Goal: Task Accomplishment & Management: Complete application form

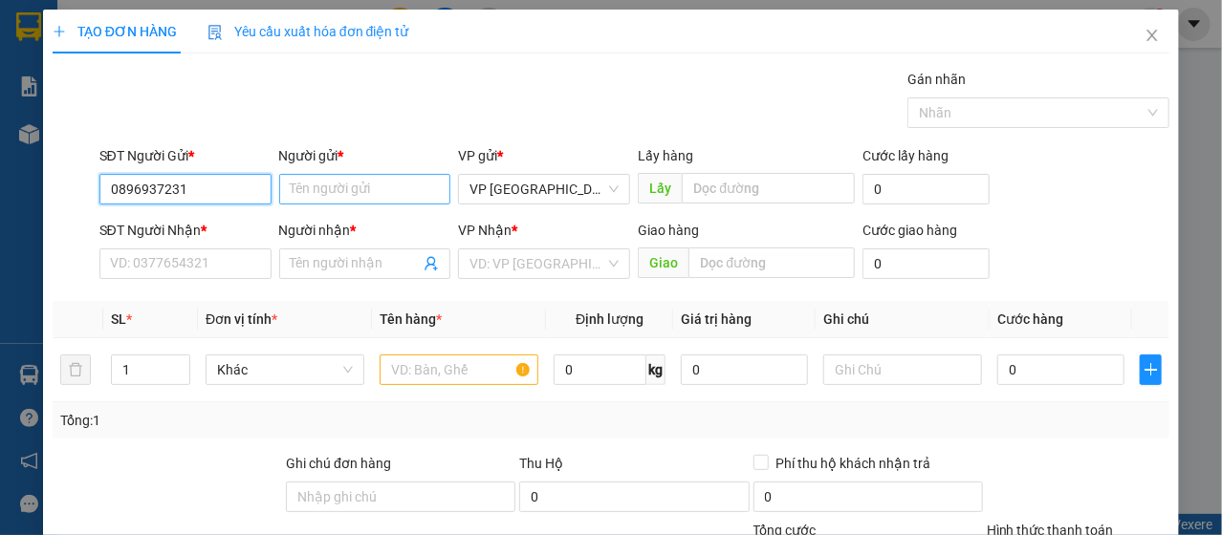
type input "0896937231"
click at [332, 188] on input "Người gửi *" at bounding box center [365, 189] width 172 height 31
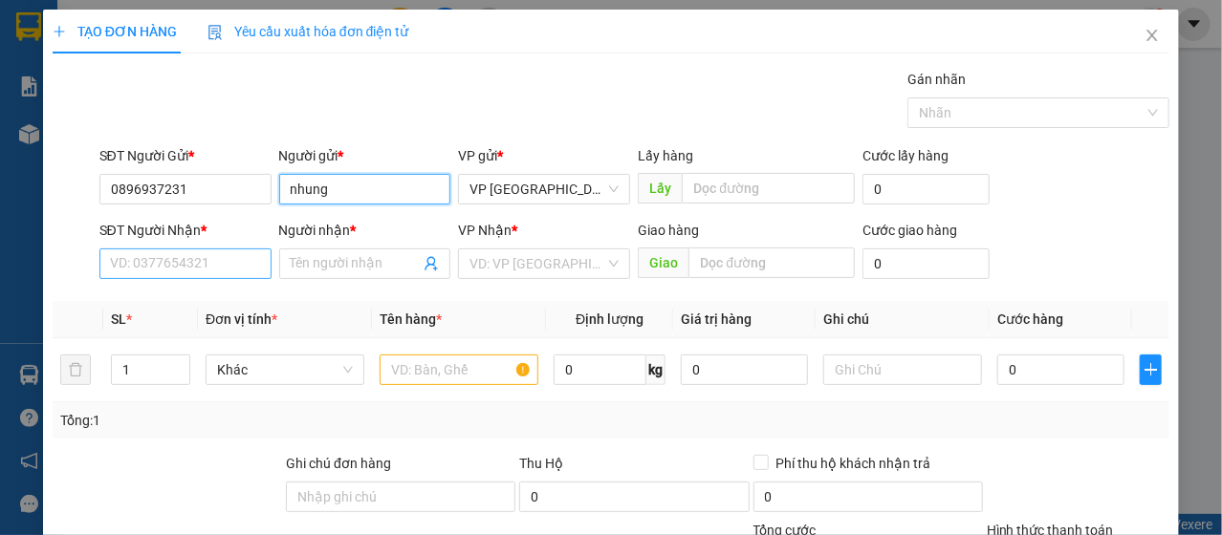
type input "nhung"
click at [186, 269] on input "SĐT Người Nhận *" at bounding box center [185, 264] width 172 height 31
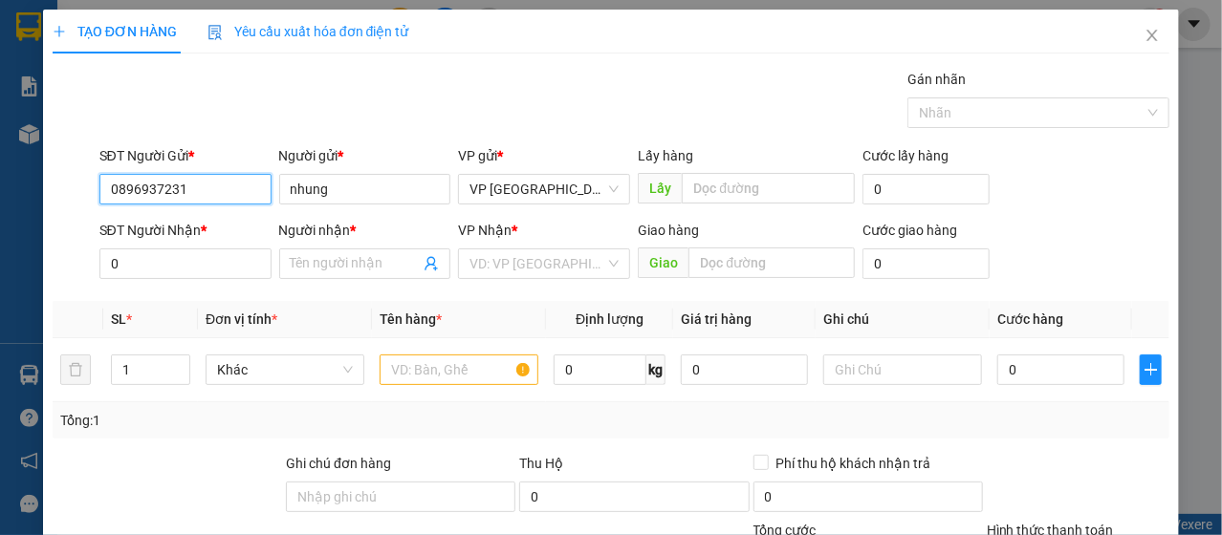
click at [197, 181] on input "0896937231" at bounding box center [185, 189] width 172 height 31
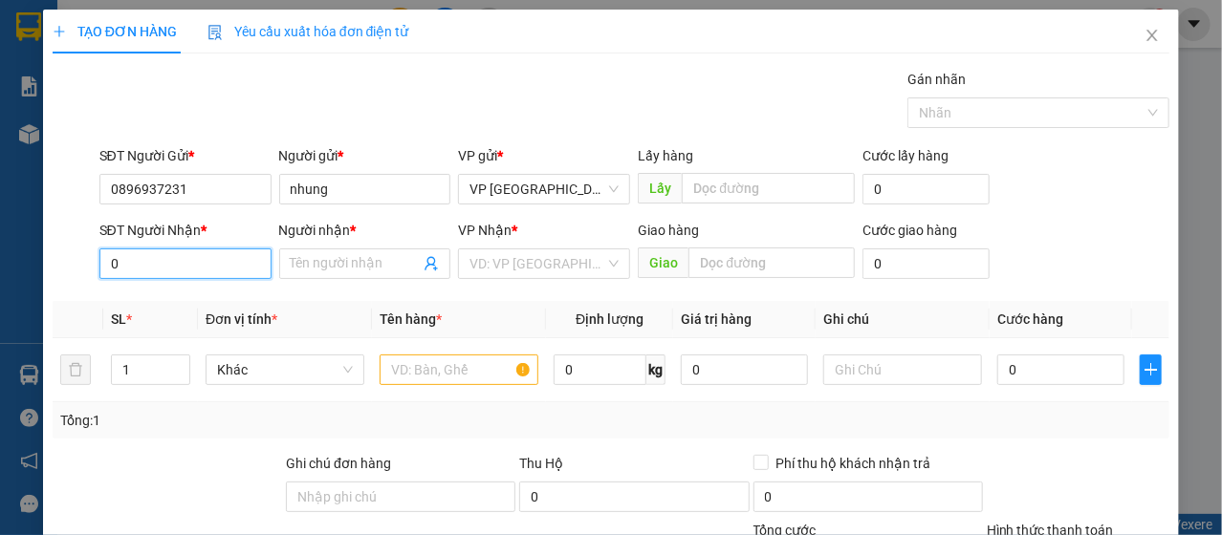
click at [178, 264] on input "0" at bounding box center [185, 264] width 172 height 31
paste input "896937231"
type input "0896937231"
drag, startPoint x: 351, startPoint y: 270, endPoint x: 410, endPoint y: 249, distance: 62.9
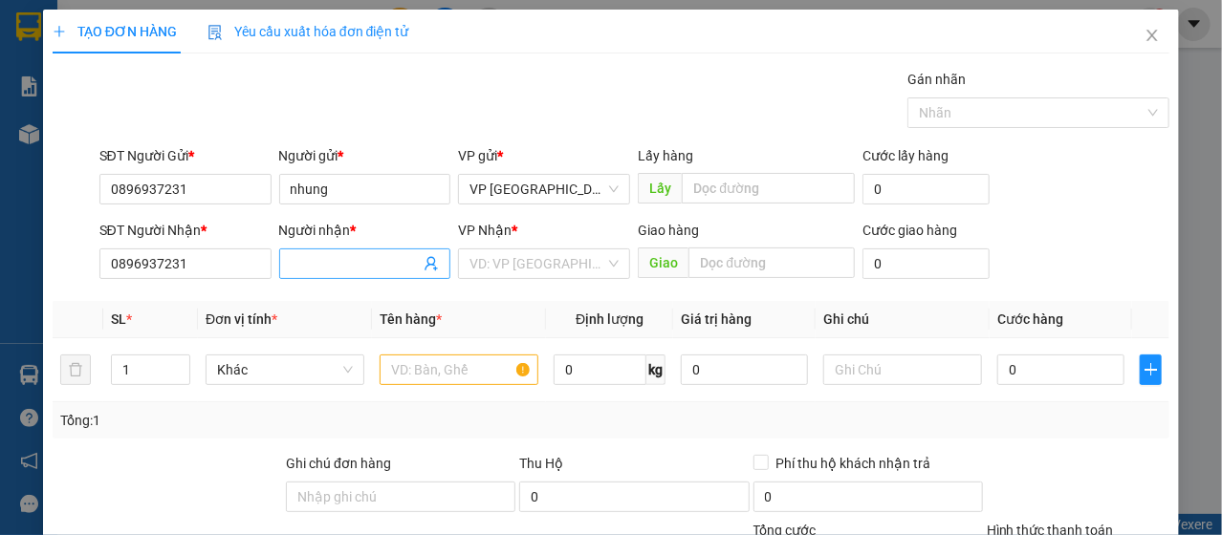
click at [351, 269] on input "Người nhận *" at bounding box center [356, 263] width 130 height 21
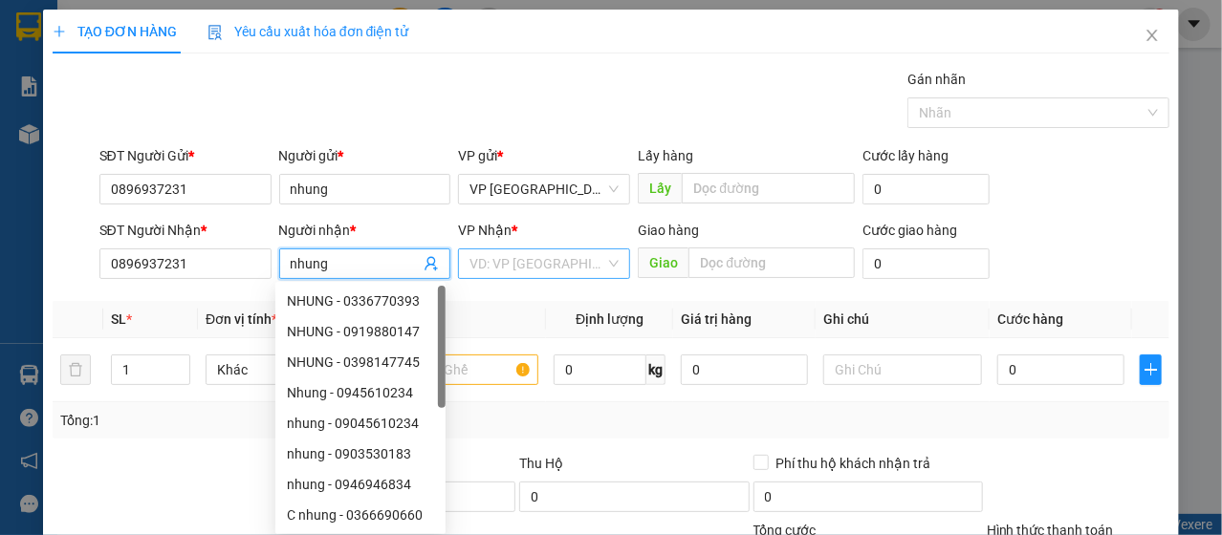
type input "nhung"
click at [489, 273] on input "search" at bounding box center [537, 264] width 136 height 29
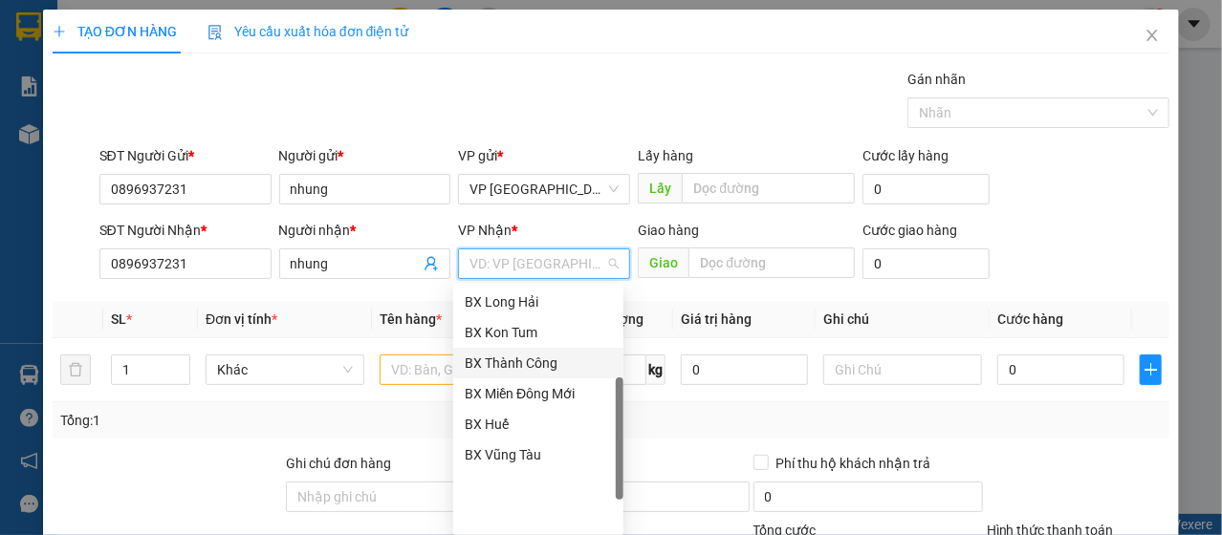
scroll to position [272, 0]
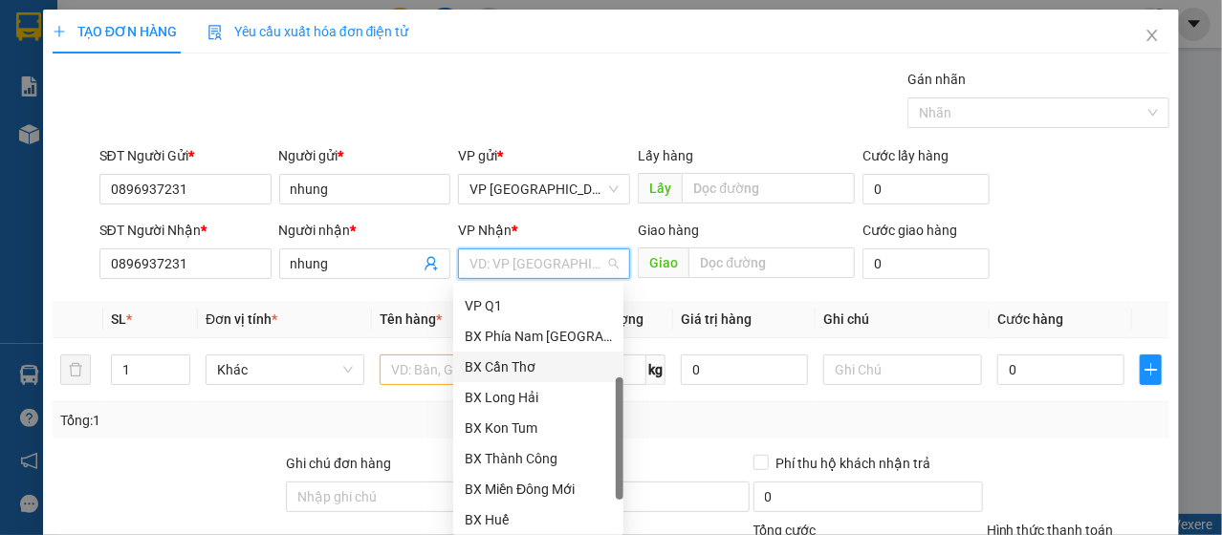
click at [550, 366] on div "BX Cần Thơ" at bounding box center [538, 367] width 147 height 21
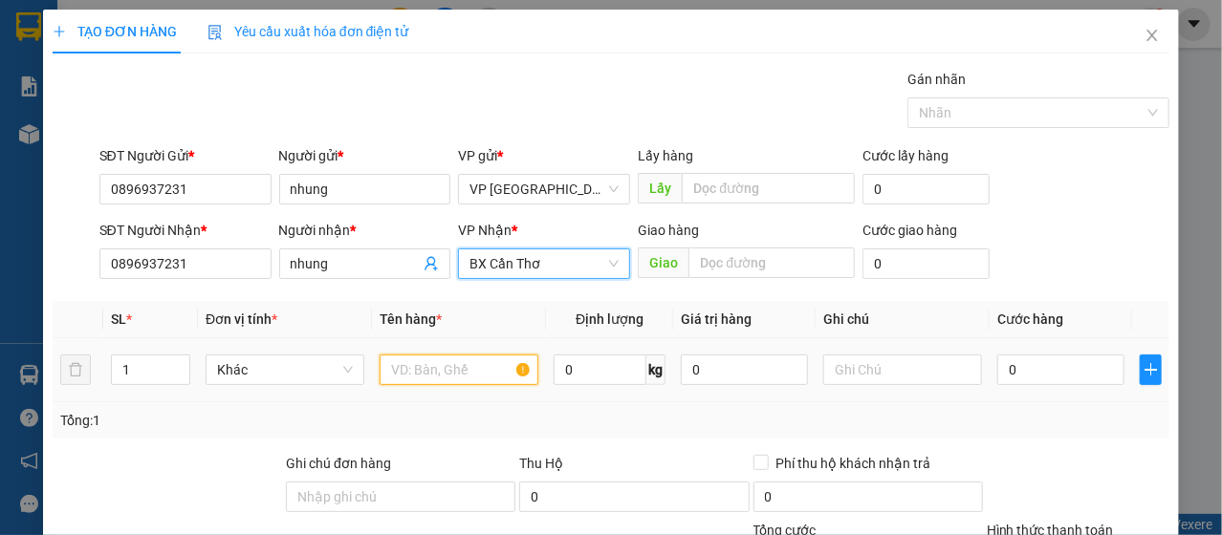
click at [446, 366] on input "text" at bounding box center [459, 370] width 159 height 31
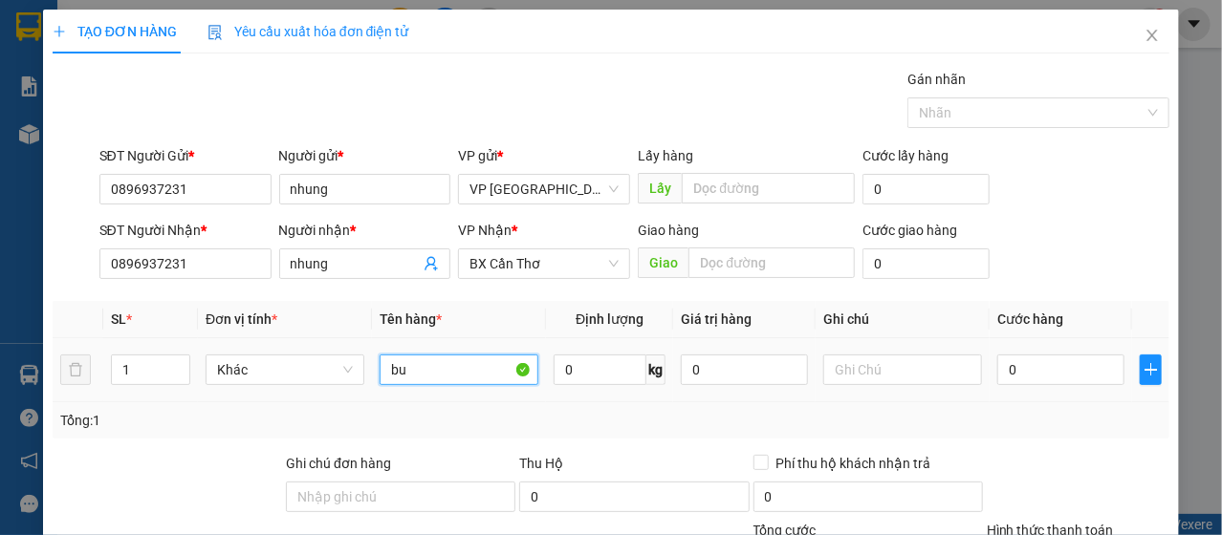
type input "b"
type input "mủ bảo hiểm"
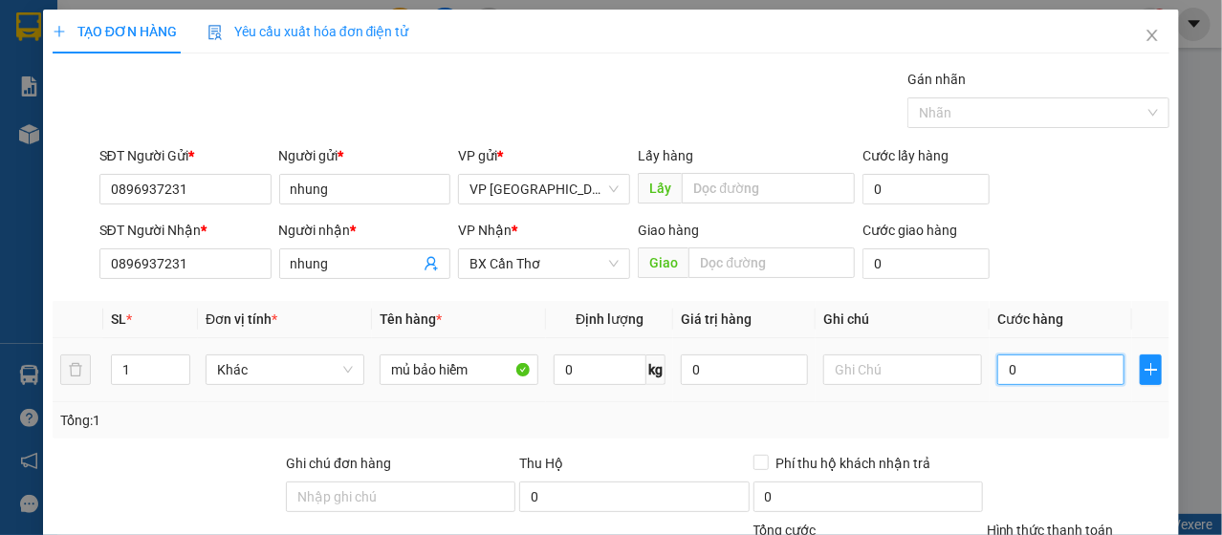
click at [1050, 360] on input "0" at bounding box center [1060, 370] width 127 height 31
type input "4"
type input "40"
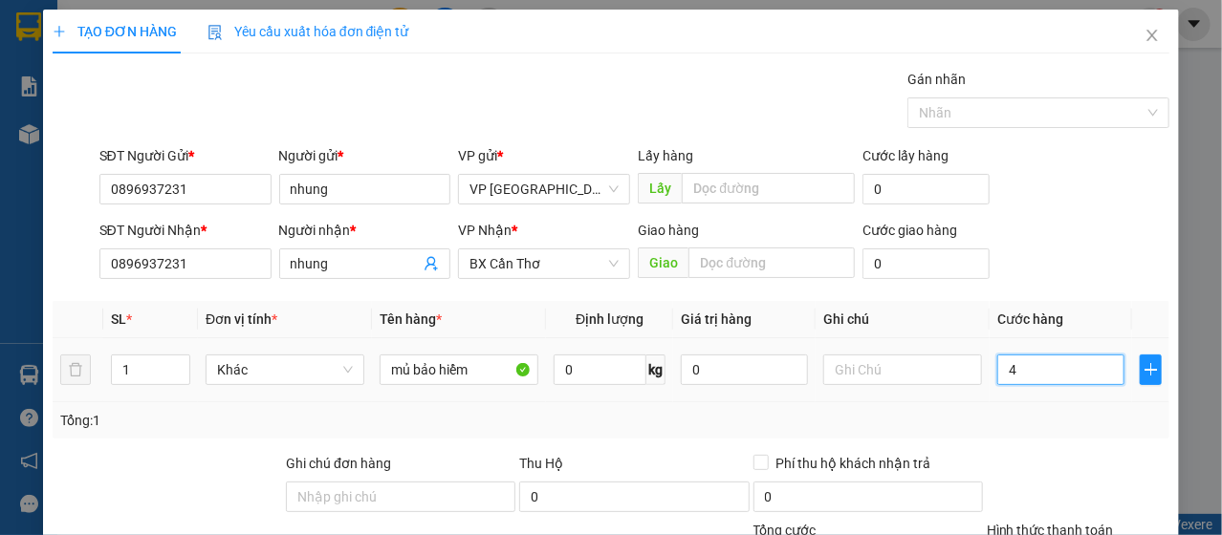
type input "40"
type input "400"
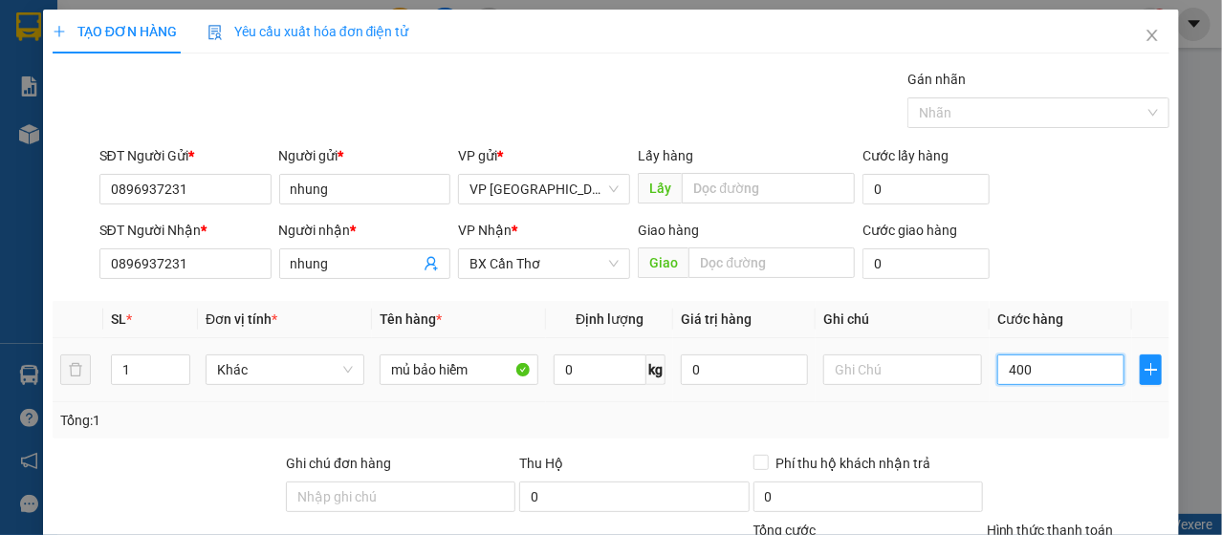
type input "4.000"
type input "40.000"
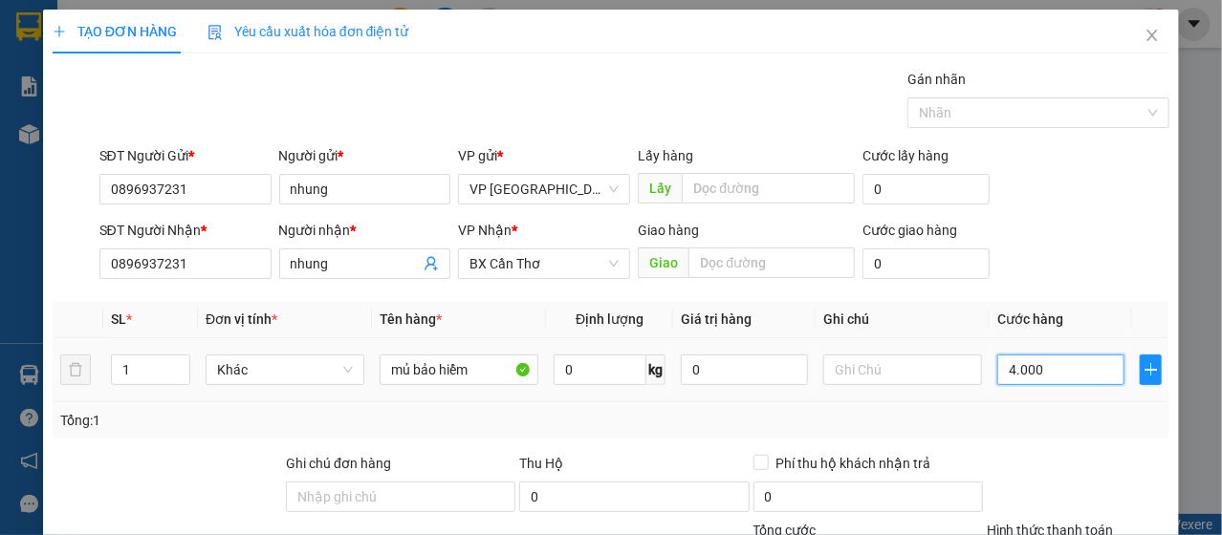
type input "40.000"
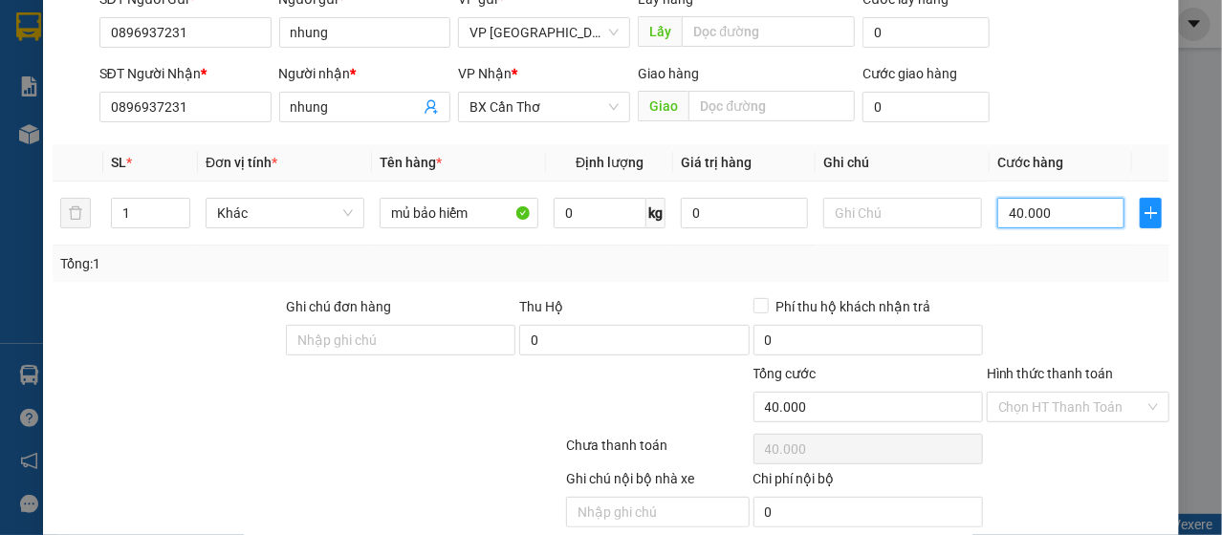
scroll to position [229, 0]
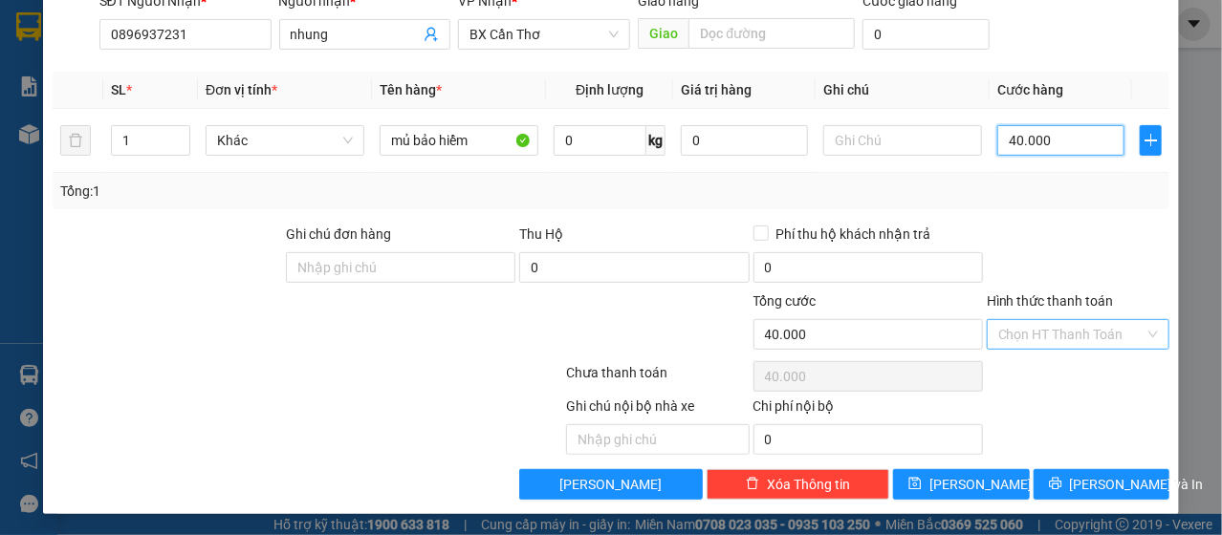
type input "40.000"
click at [1106, 329] on input "Hình thức thanh toán" at bounding box center [1071, 334] width 146 height 29
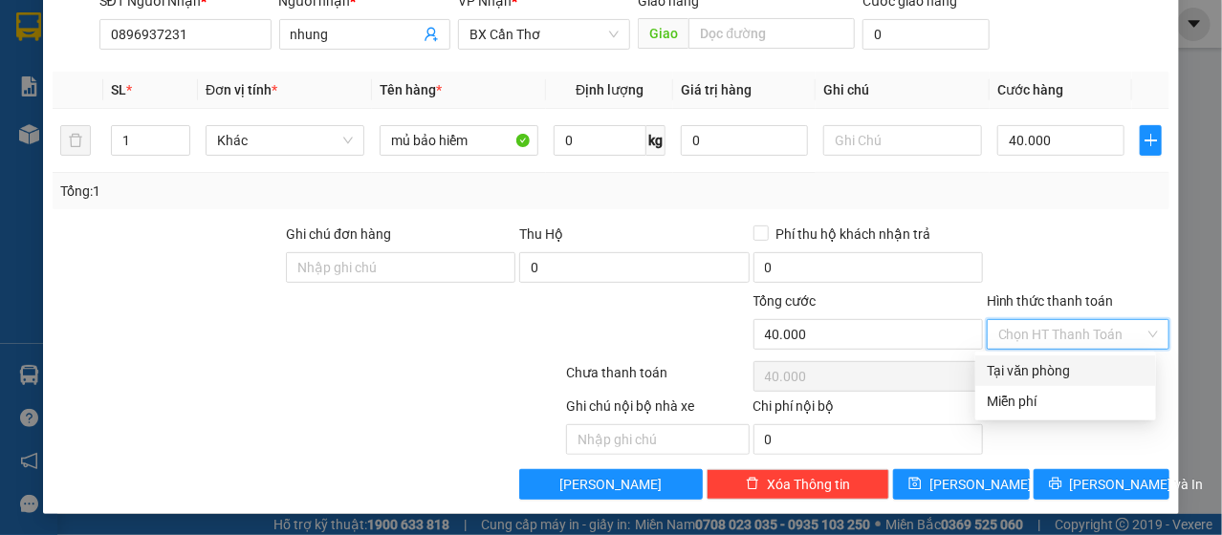
click at [1072, 361] on div "Tại văn phòng" at bounding box center [1066, 370] width 158 height 21
type input "0"
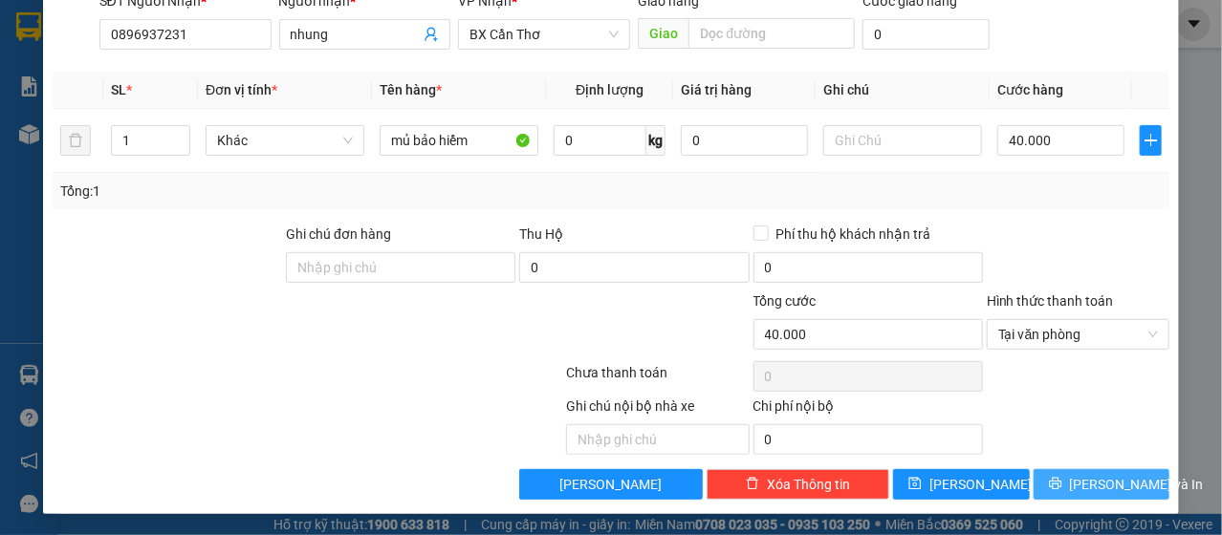
click at [1121, 484] on span "[PERSON_NAME] và In" at bounding box center [1137, 484] width 134 height 21
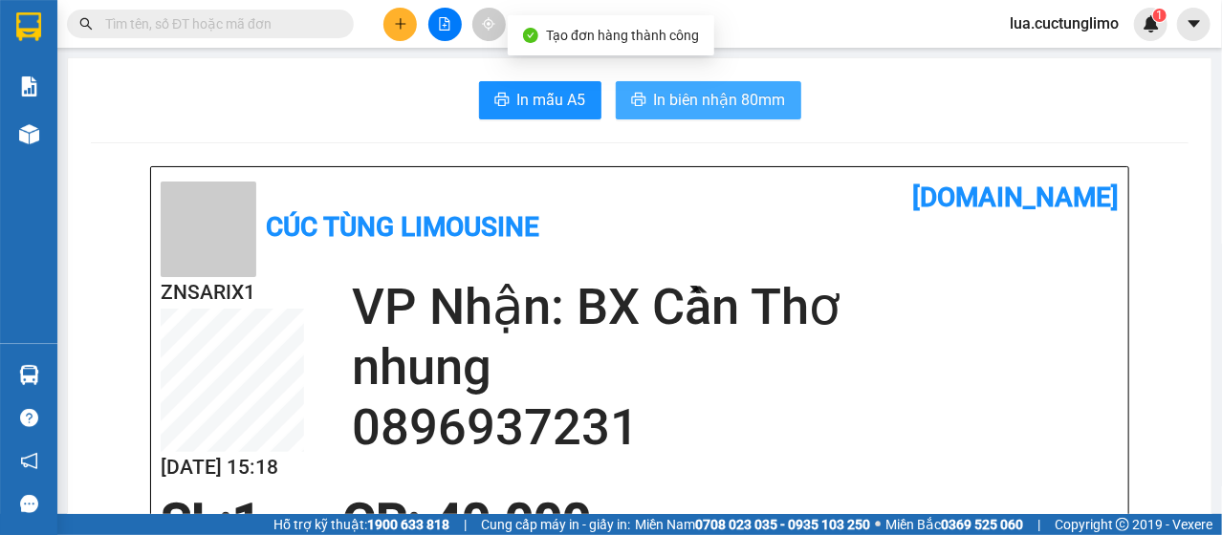
click at [686, 95] on span "In biên nhận 80mm" at bounding box center [720, 100] width 132 height 24
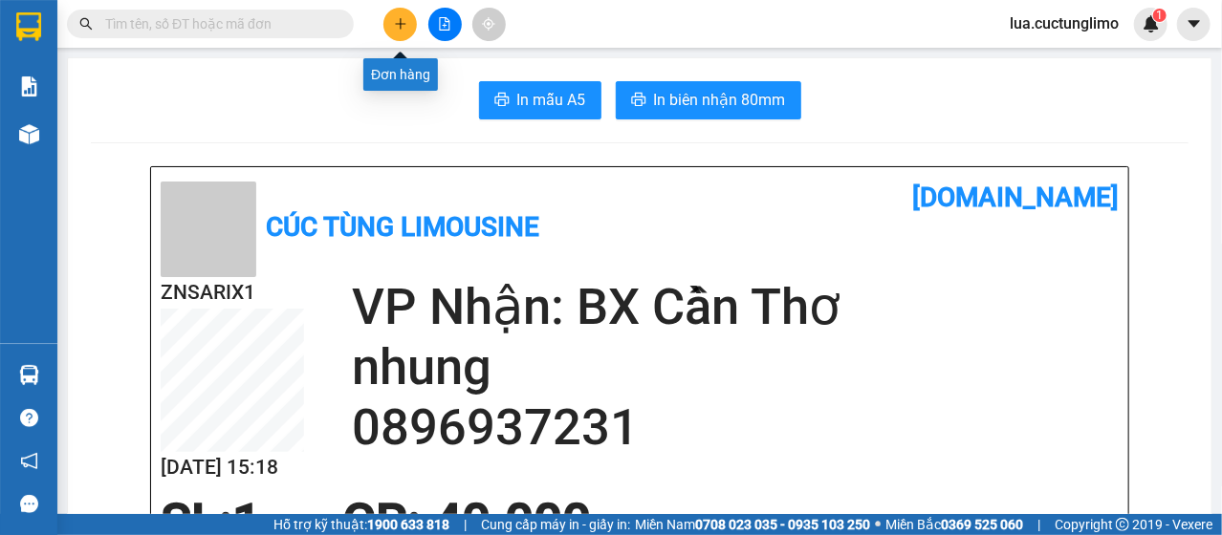
click at [400, 20] on icon "plus" at bounding box center [400, 23] width 1 height 11
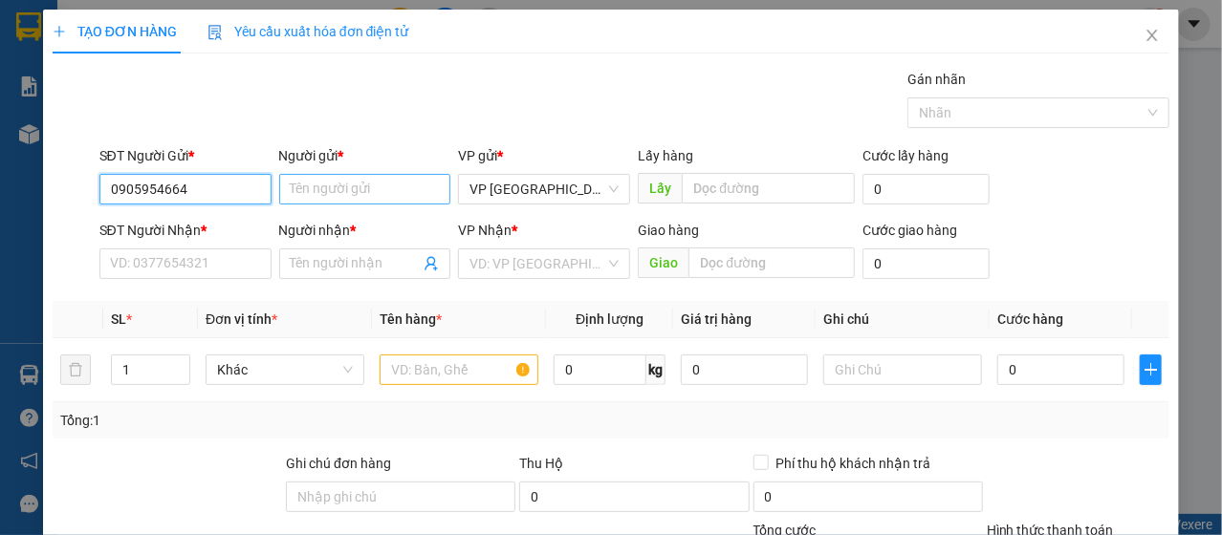
type input "0905954664"
click at [409, 191] on input "Người gửi *" at bounding box center [365, 189] width 172 height 31
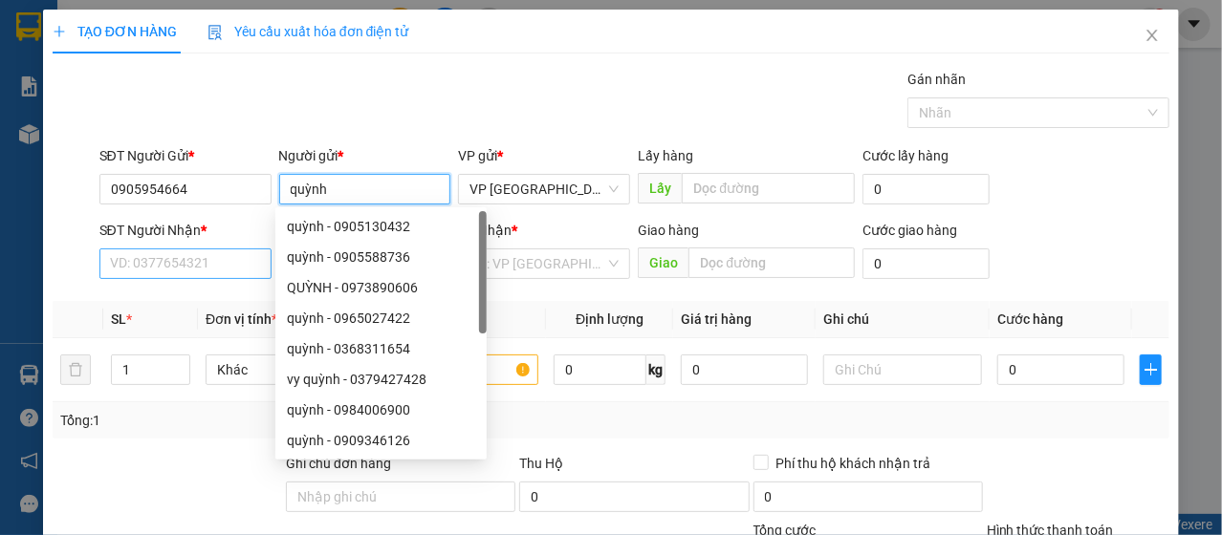
type input "quỳnh"
click at [190, 261] on input "SĐT Người Nhận *" at bounding box center [185, 264] width 172 height 31
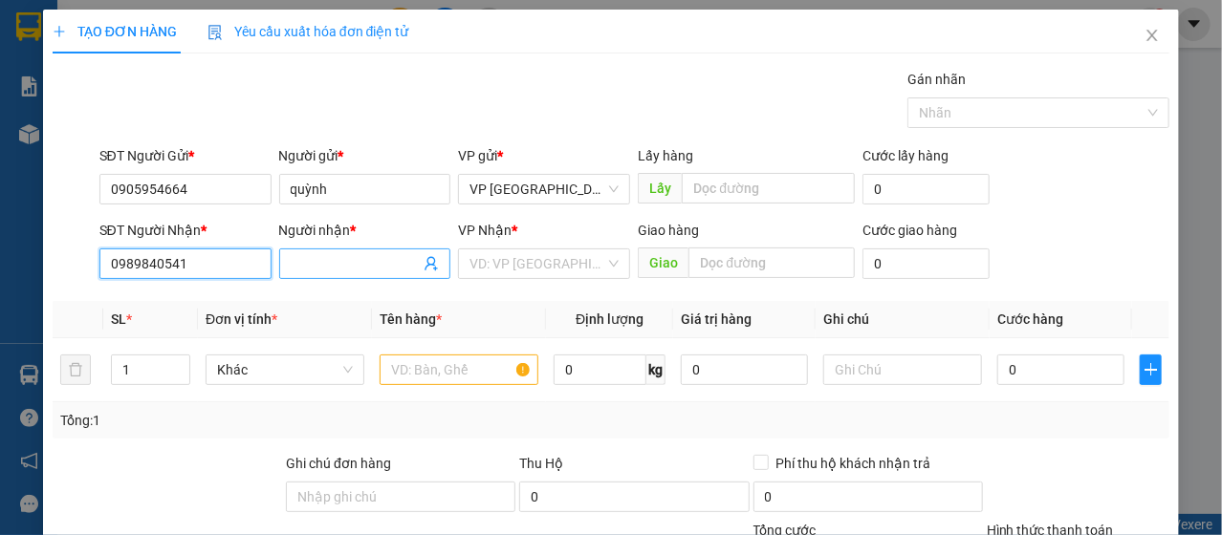
type input "0989840541"
click at [341, 271] on input "Người nhận *" at bounding box center [356, 263] width 130 height 21
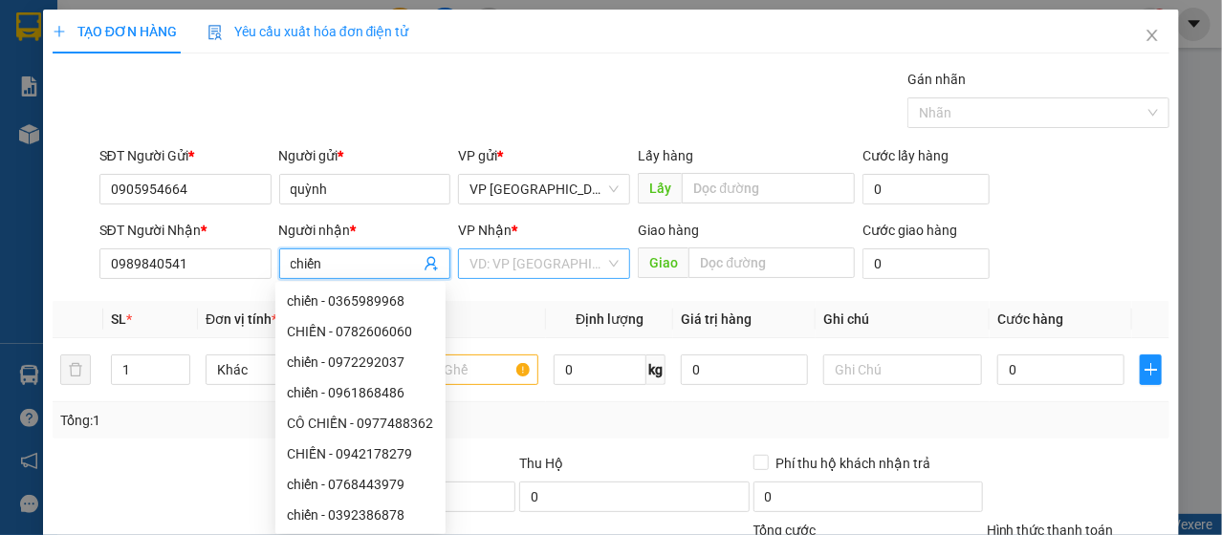
type input "chiến"
click at [585, 275] on input "search" at bounding box center [537, 264] width 136 height 29
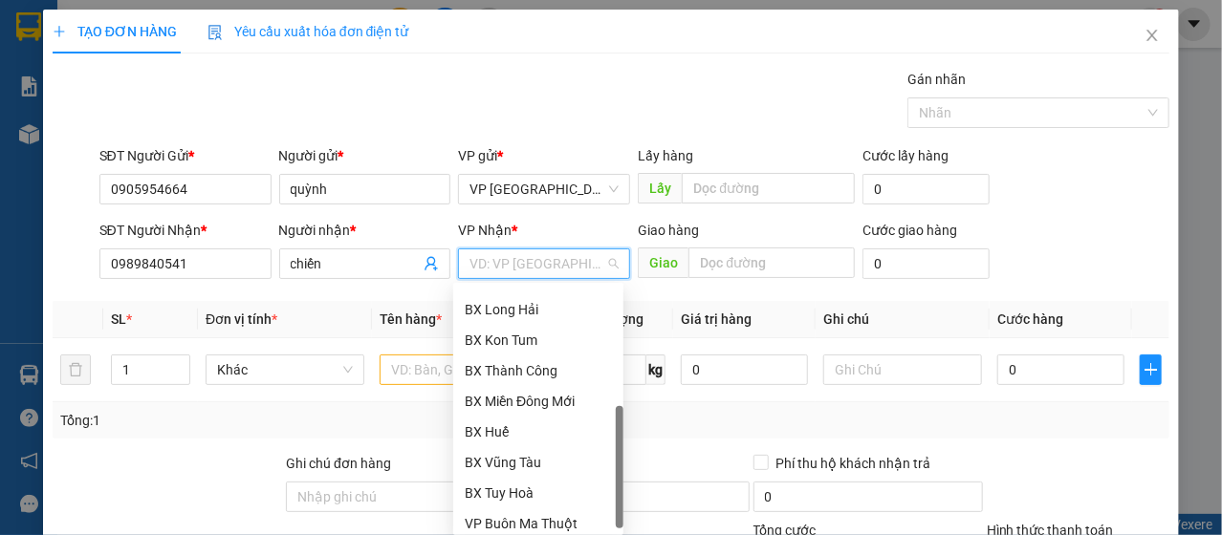
scroll to position [367, 0]
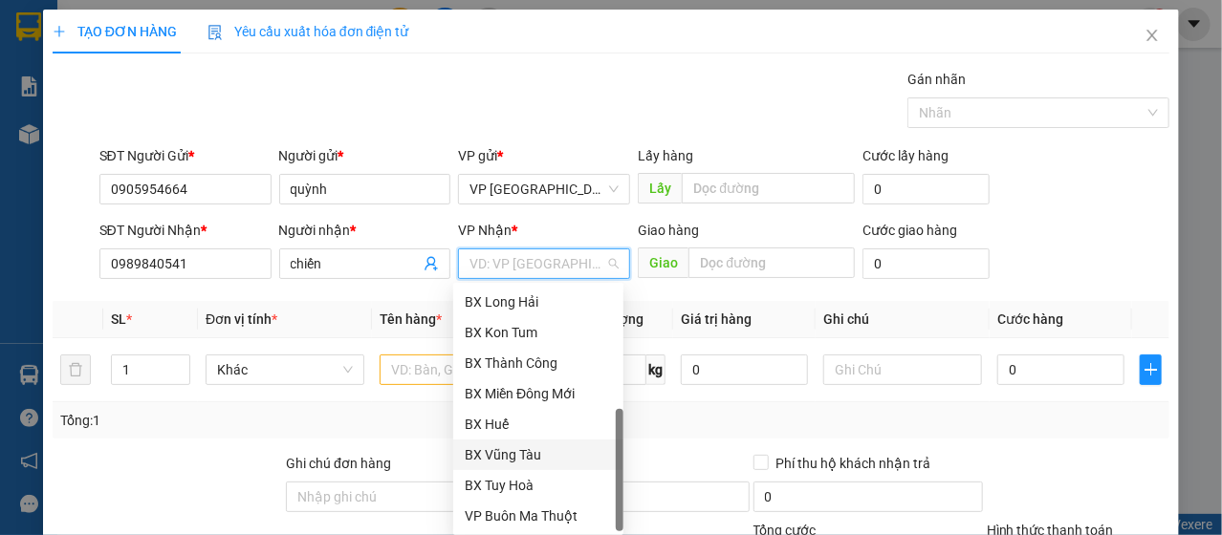
click at [537, 440] on div "BX Vũng Tàu" at bounding box center [538, 455] width 170 height 31
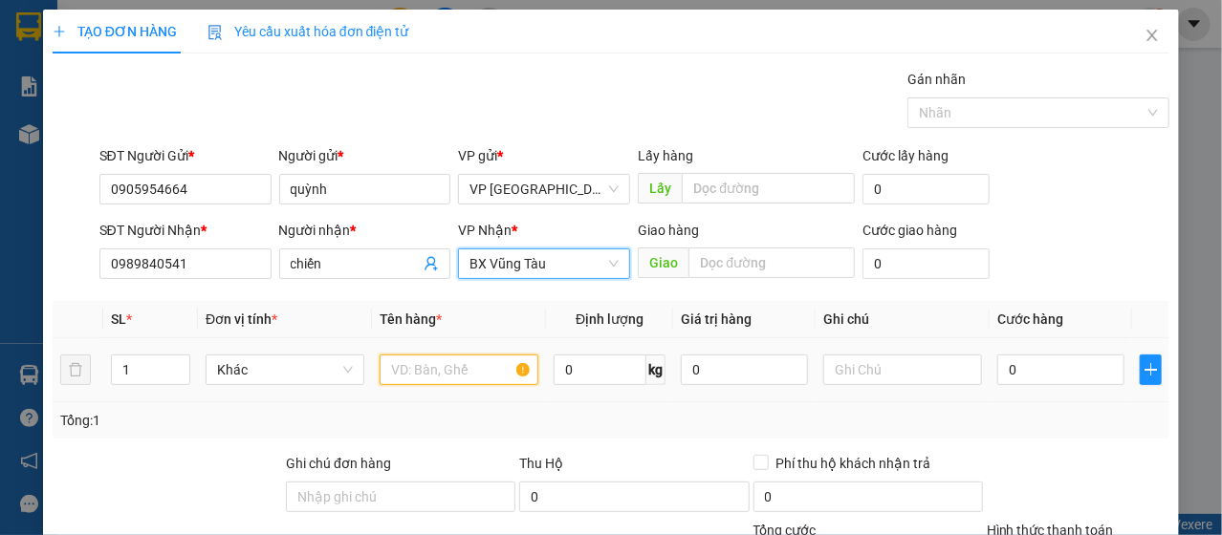
click at [481, 372] on input "text" at bounding box center [459, 370] width 159 height 31
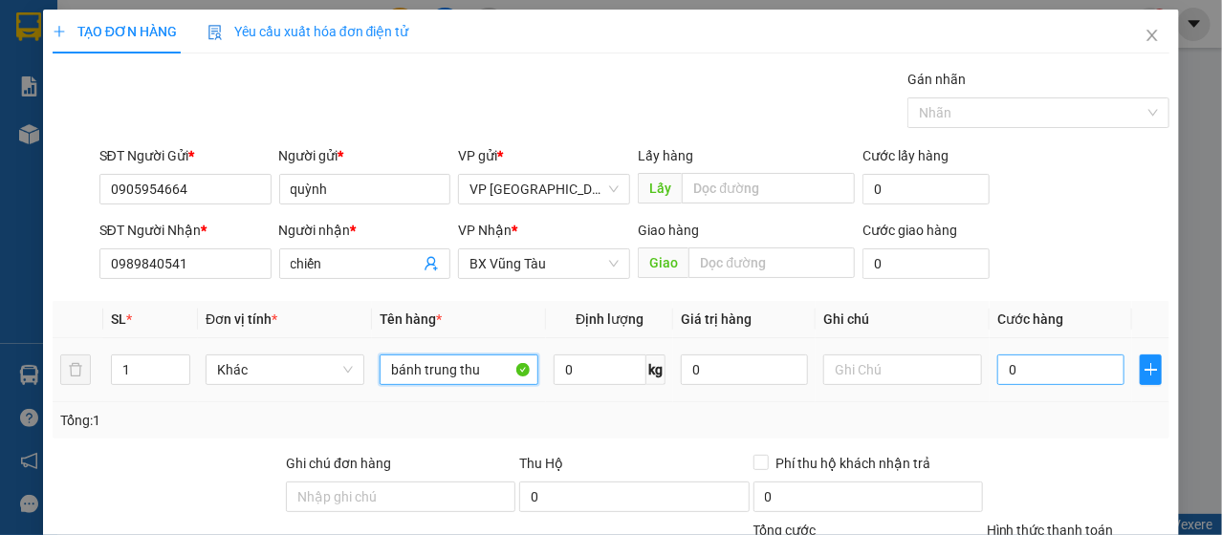
type input "bánh trung thu"
click at [1024, 361] on input "0" at bounding box center [1060, 370] width 127 height 31
type input "5"
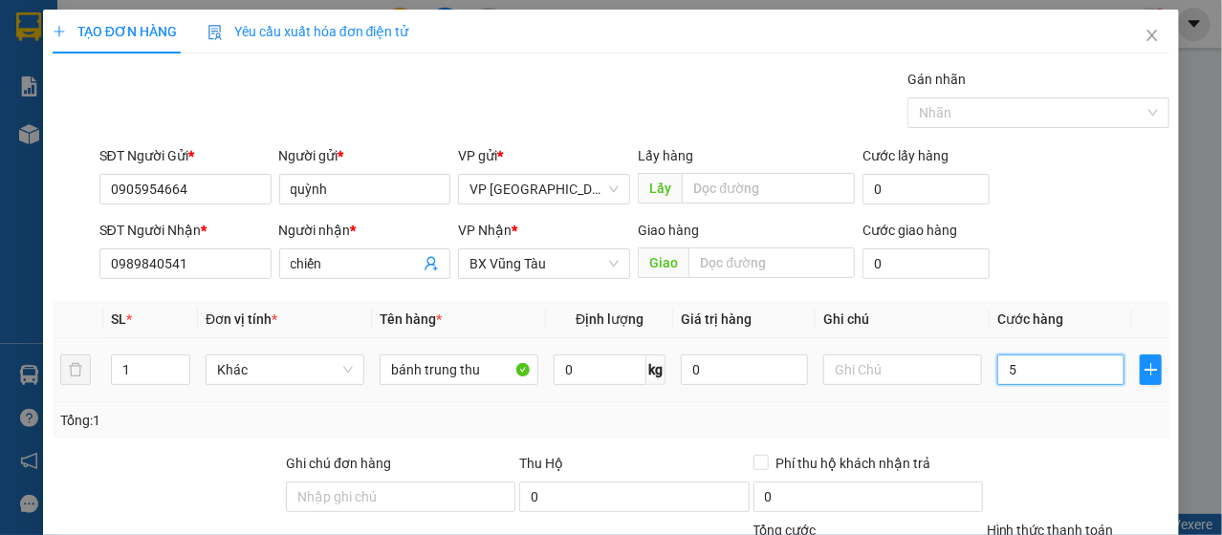
type input "50"
type input "500"
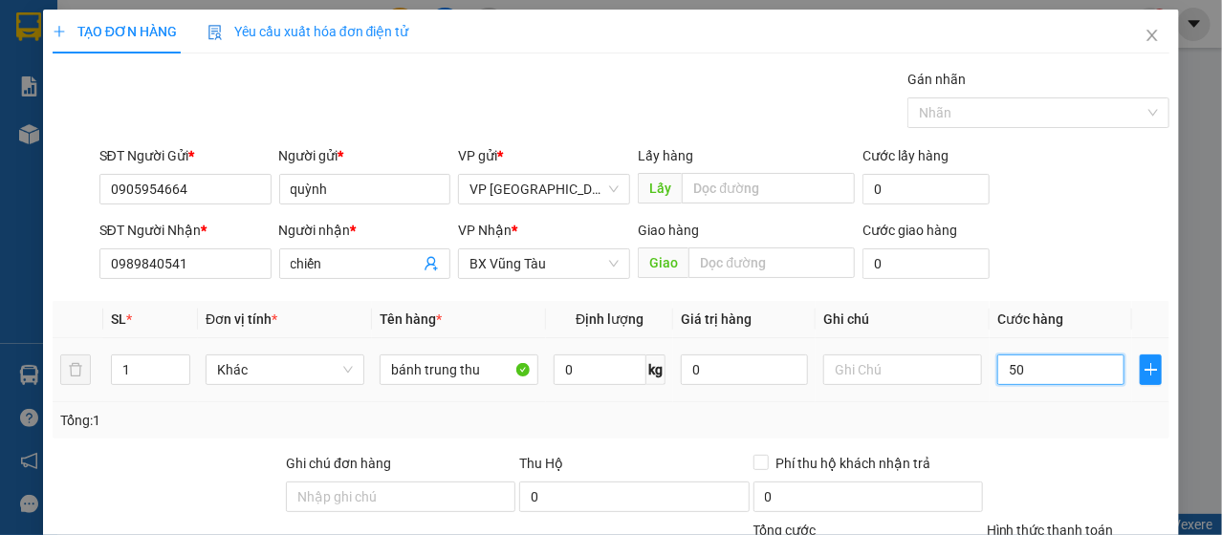
type input "500"
type input "5.000"
type input "50.000"
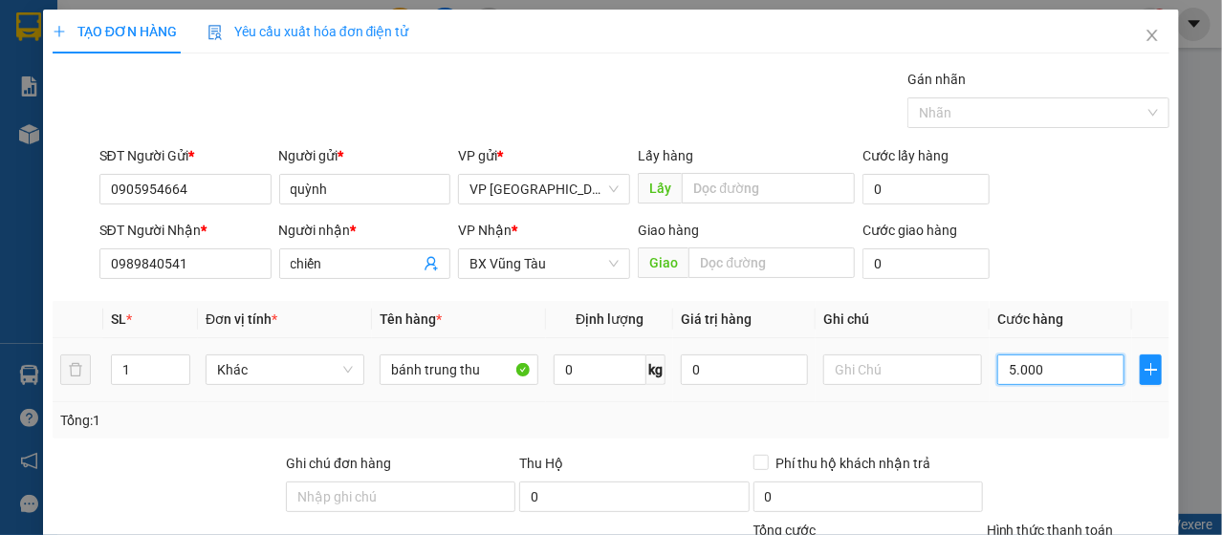
type input "50.000"
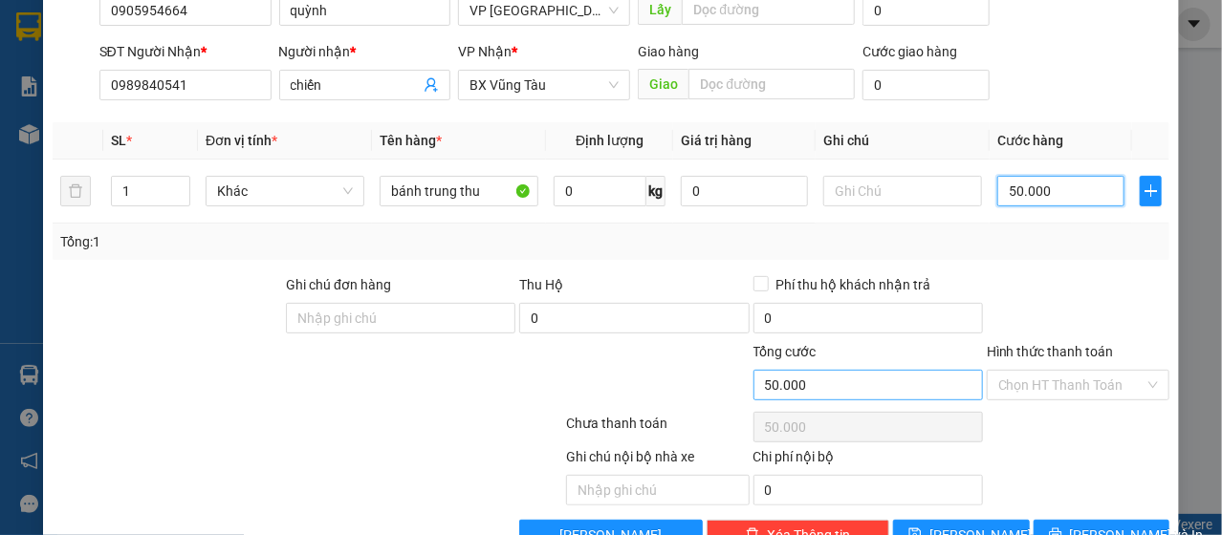
scroll to position [229, 0]
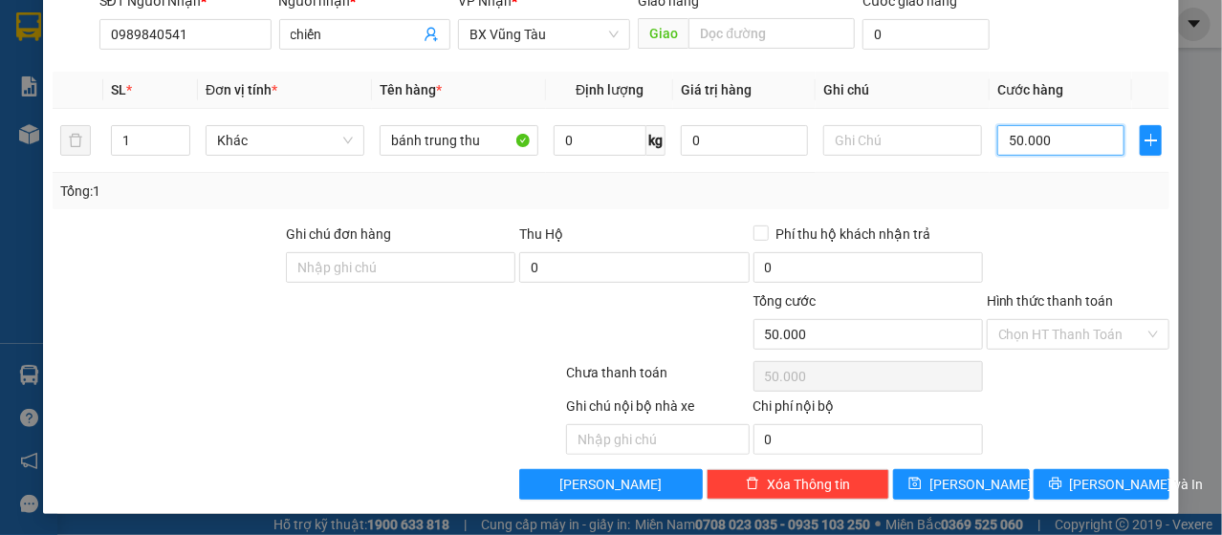
type input "50.000"
click at [1093, 352] on div "Hình thức thanh toán Chọn HT Thanh Toán" at bounding box center [1078, 324] width 183 height 67
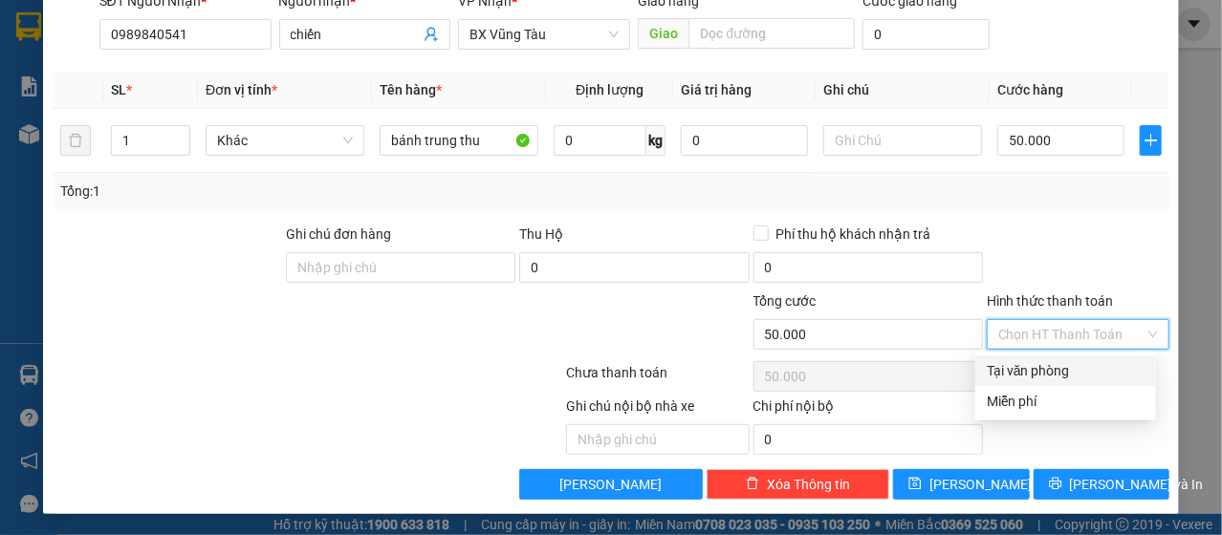
click at [1099, 330] on input "Hình thức thanh toán" at bounding box center [1071, 334] width 146 height 29
click at [1082, 375] on div "Tại văn phòng" at bounding box center [1066, 370] width 158 height 21
type input "0"
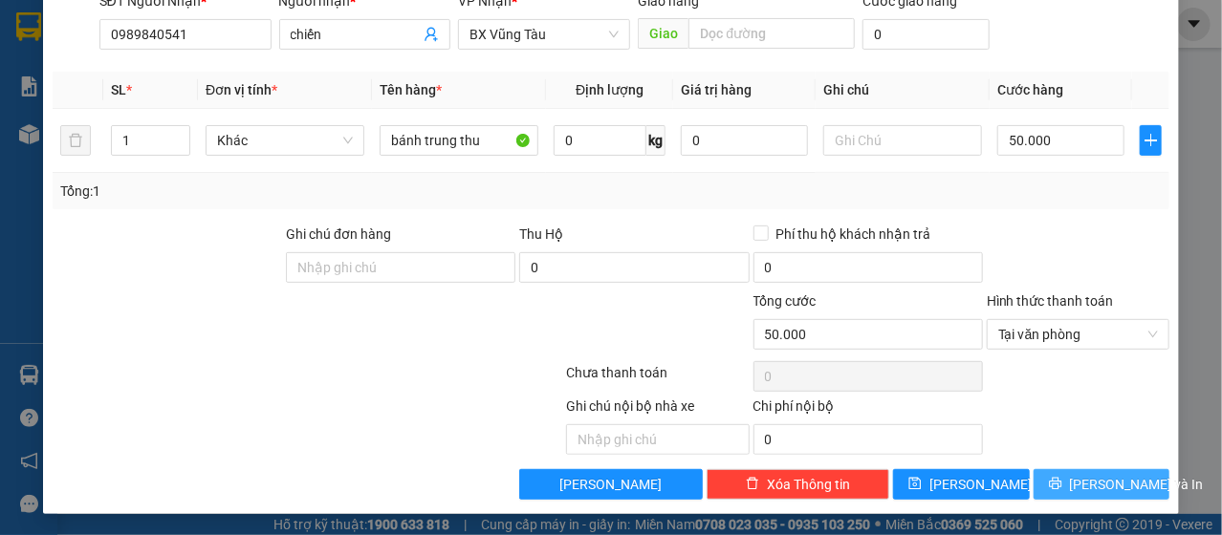
click at [1099, 484] on span "[PERSON_NAME] và In" at bounding box center [1137, 484] width 134 height 21
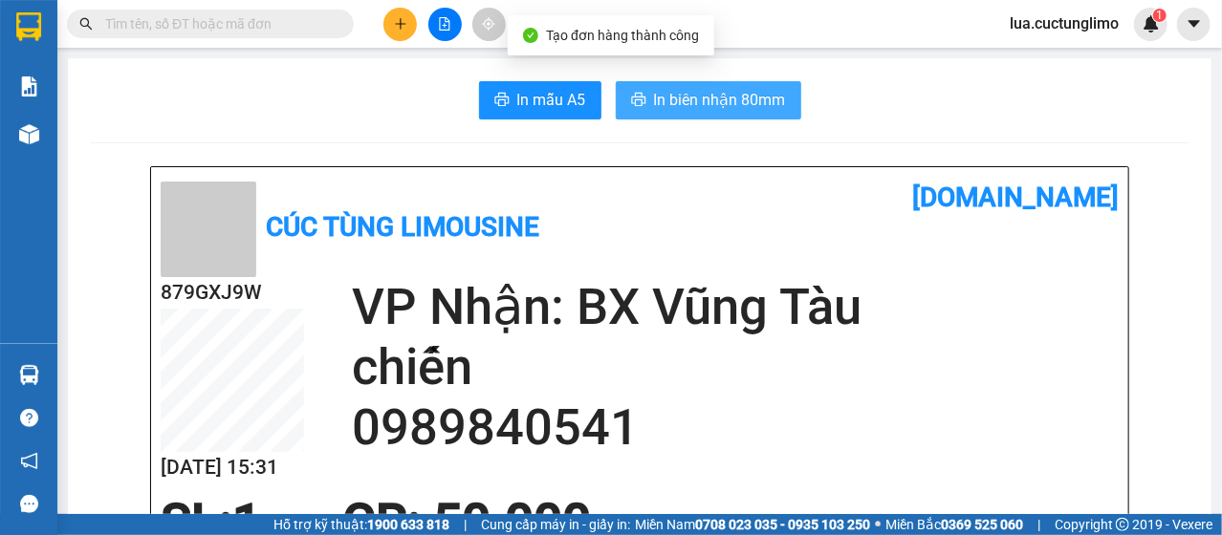
click at [660, 92] on span "In biên nhận 80mm" at bounding box center [720, 100] width 132 height 24
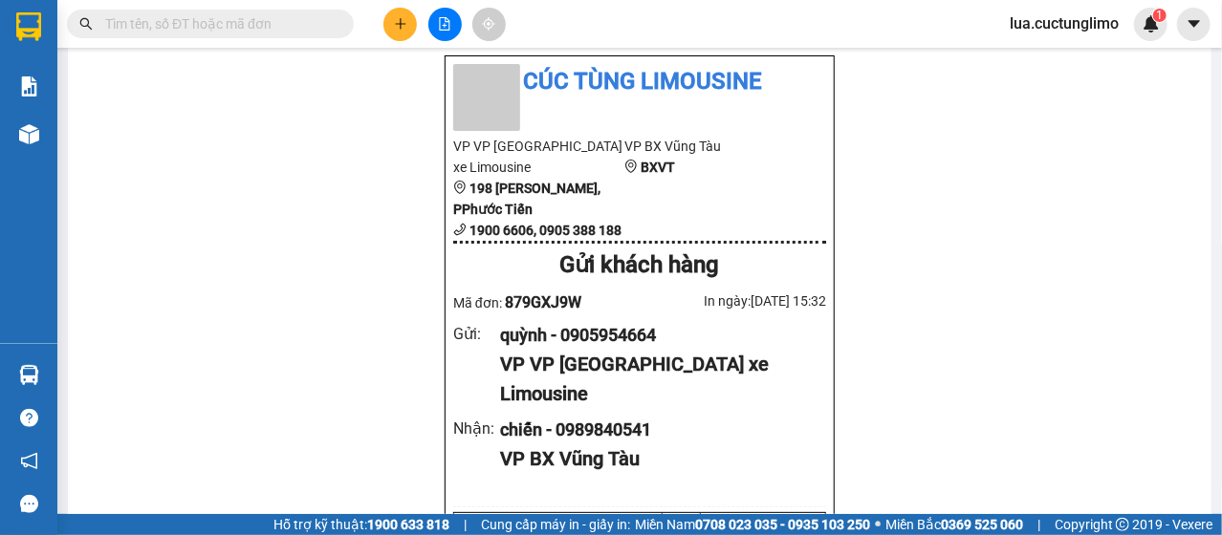
scroll to position [478, 0]
